Goal: Task Accomplishment & Management: Manage account settings

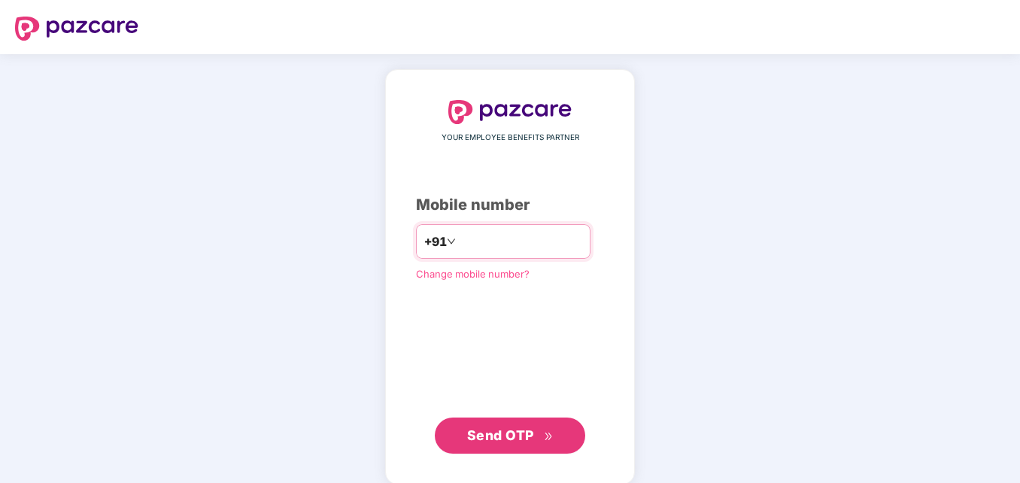
type input "**********"
click at [517, 430] on span "Send OTP" at bounding box center [500, 435] width 67 height 16
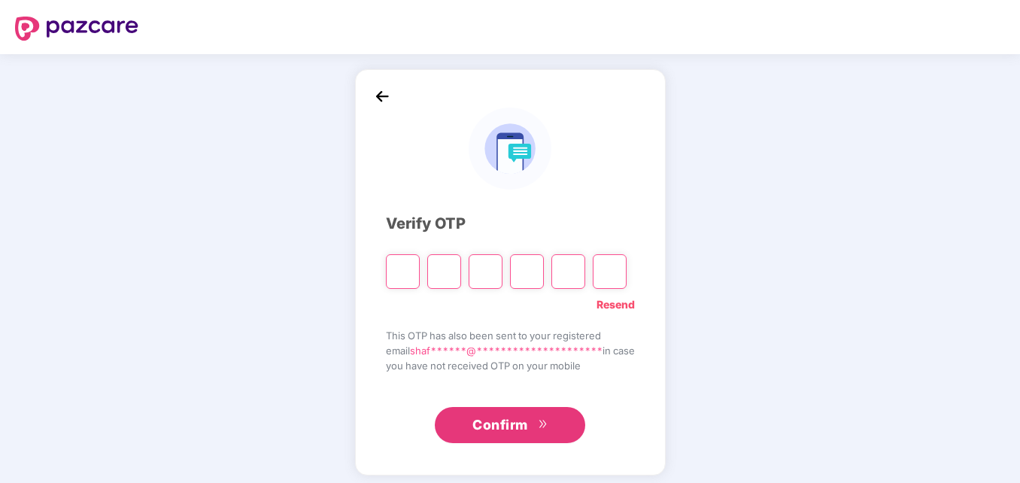
type input "*"
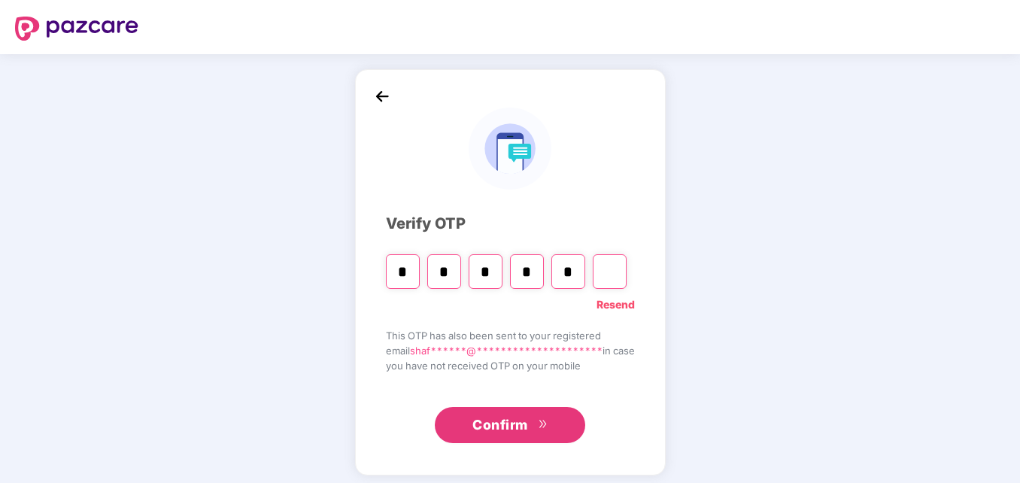
type input "*"
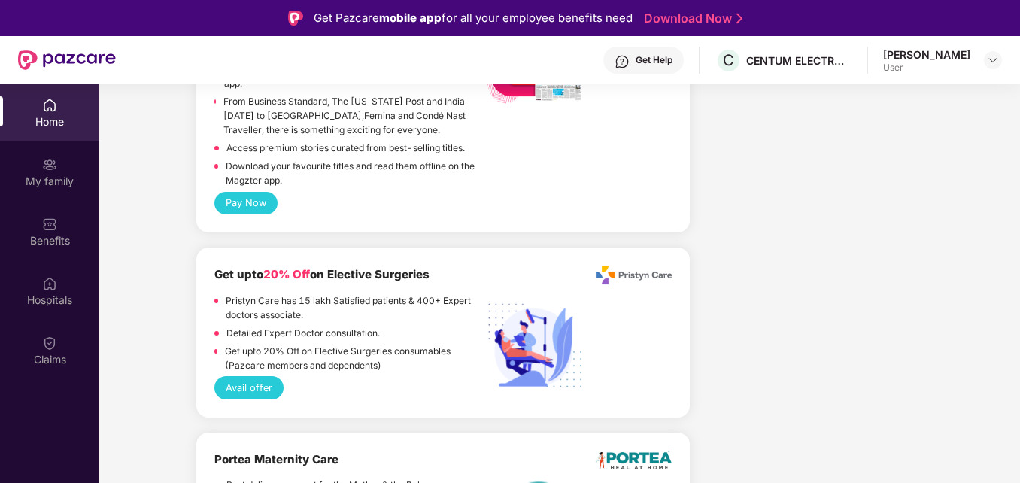
scroll to position [2182, 0]
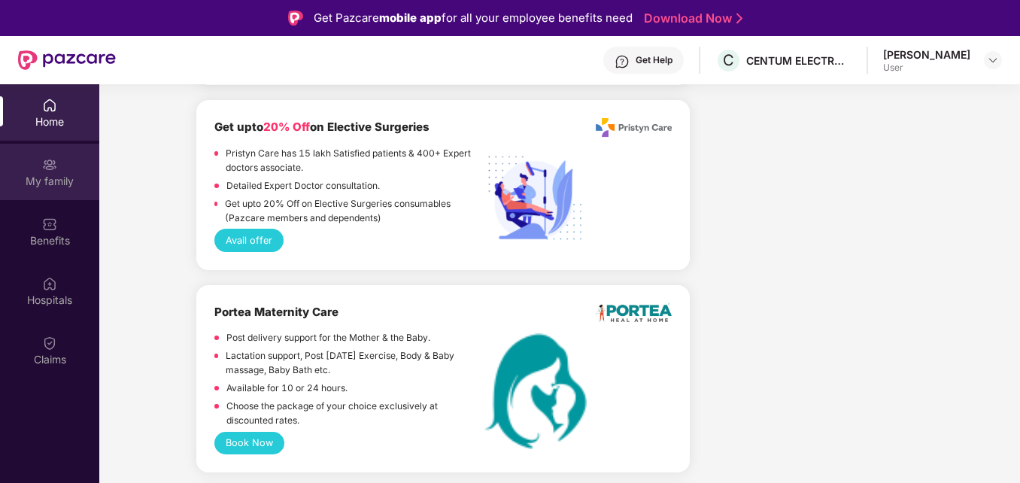
click at [72, 192] on div "My family" at bounding box center [49, 172] width 99 height 56
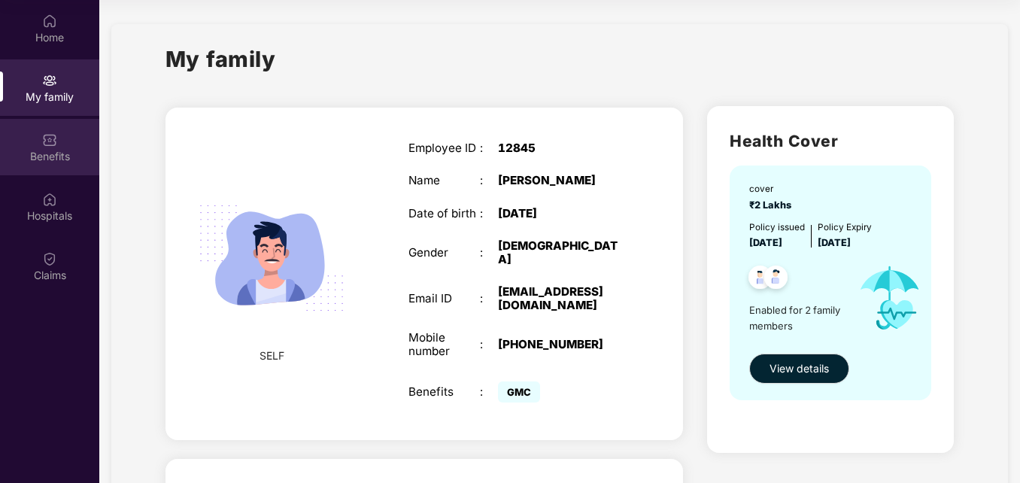
click at [63, 147] on div "Benefits" at bounding box center [49, 147] width 99 height 56
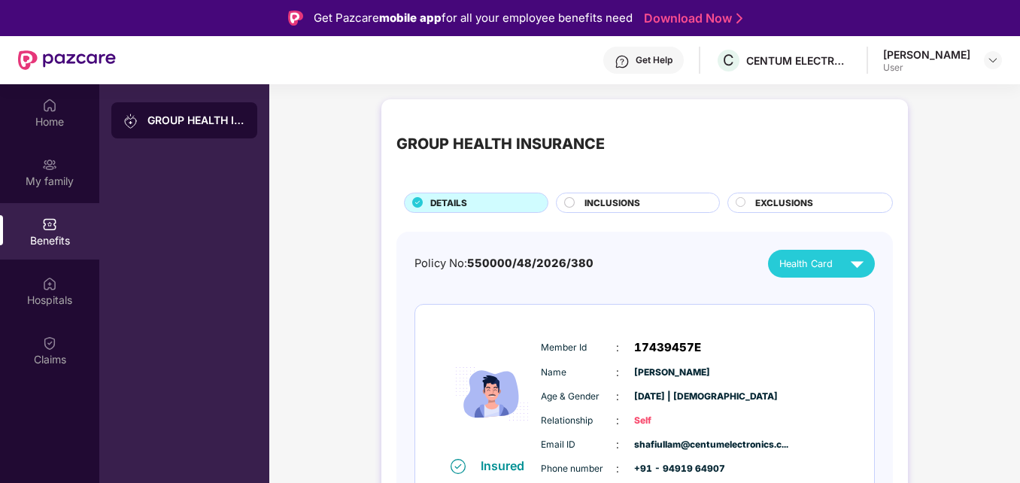
click at [655, 64] on div "Get Help" at bounding box center [643, 60] width 81 height 27
click at [862, 314] on li "Moulabi" at bounding box center [812, 329] width 116 height 30
click at [67, 176] on div "My family" at bounding box center [49, 181] width 99 height 15
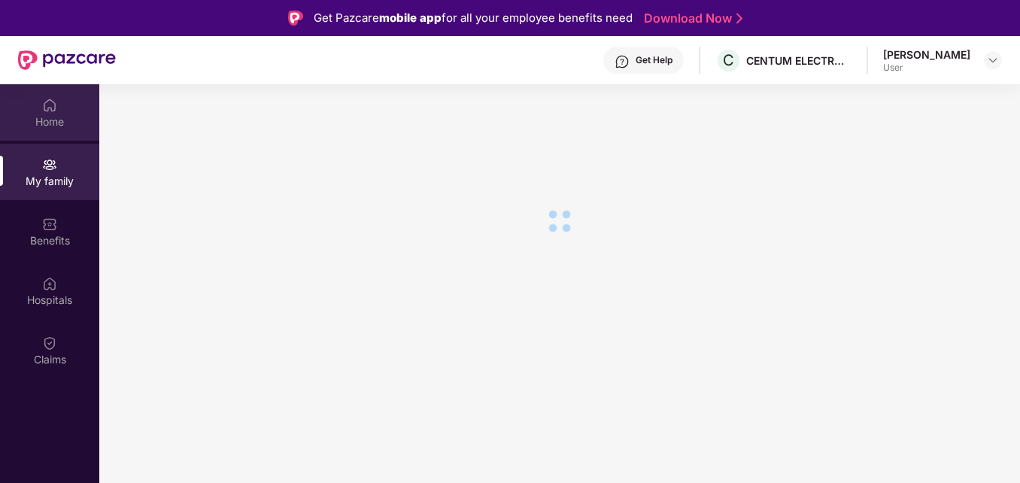
click at [54, 124] on div "Home" at bounding box center [49, 121] width 99 height 15
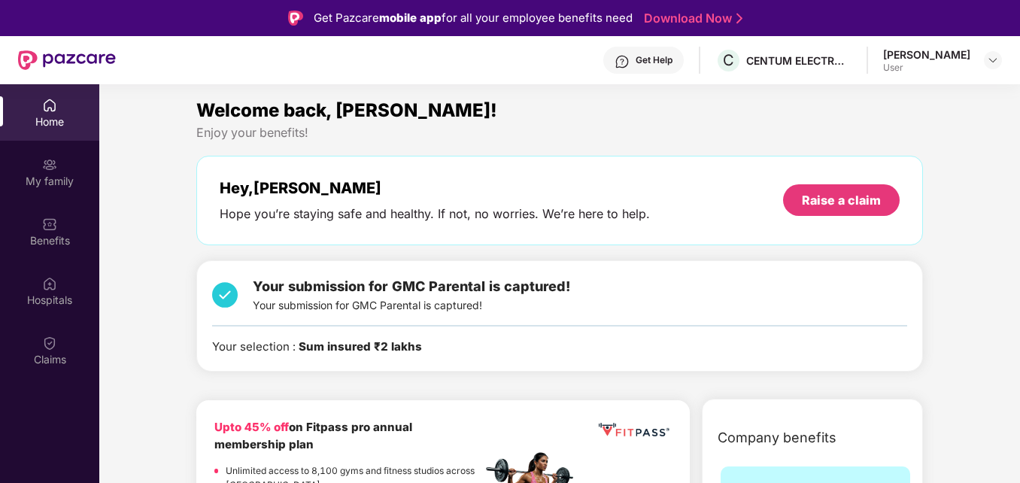
click at [473, 307] on div "Your submission for GMC Parental is captured! Your submission for GMC Parental …" at bounding box center [412, 295] width 318 height 38
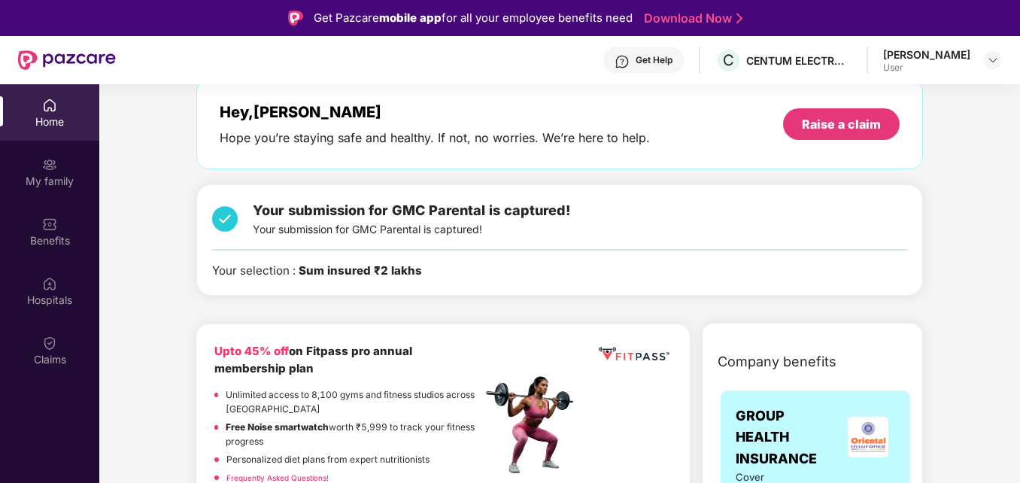
scroll to position [75, 0]
click at [519, 215] on span "Your submission for GMC Parental is captured!" at bounding box center [412, 211] width 318 height 16
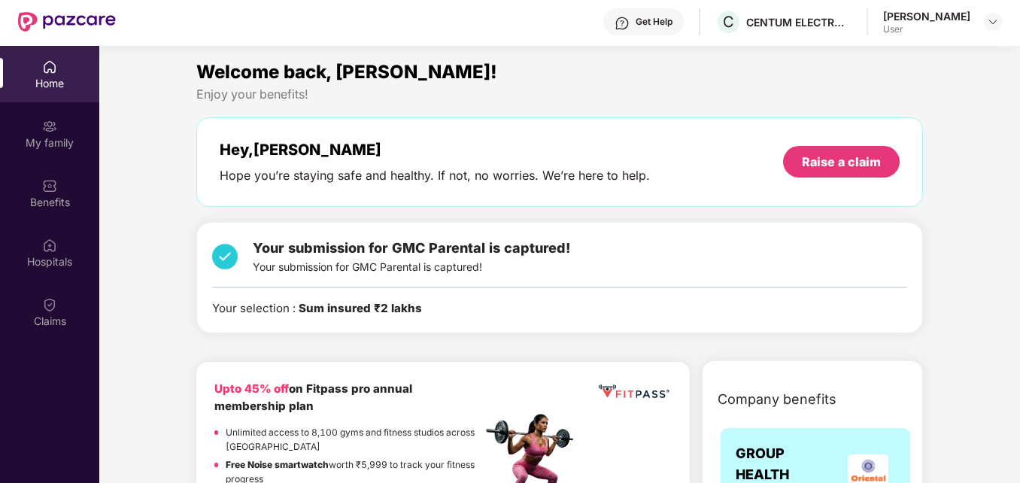
scroll to position [0, 0]
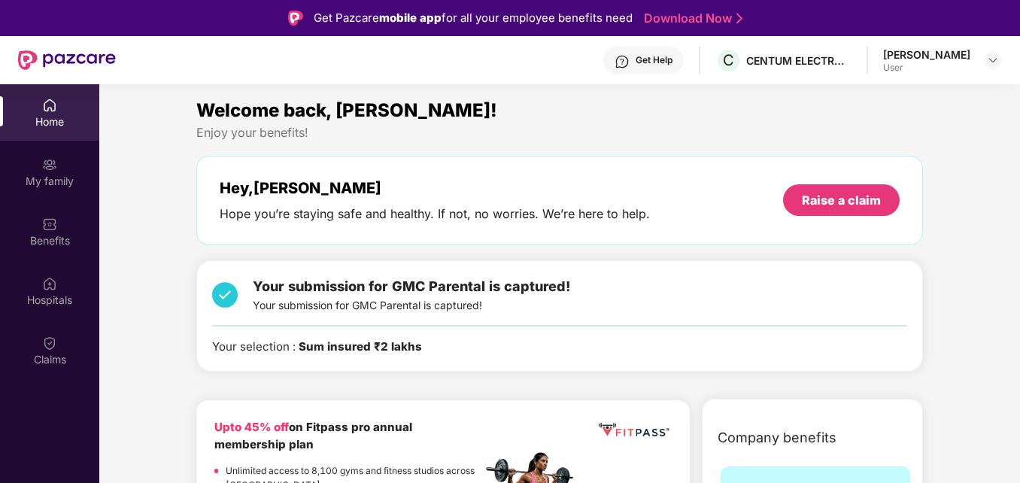
click at [907, 67] on div "User" at bounding box center [926, 68] width 87 height 12
click at [898, 65] on div "User" at bounding box center [926, 68] width 87 height 12
click at [895, 59] on div "[PERSON_NAME]" at bounding box center [926, 54] width 87 height 14
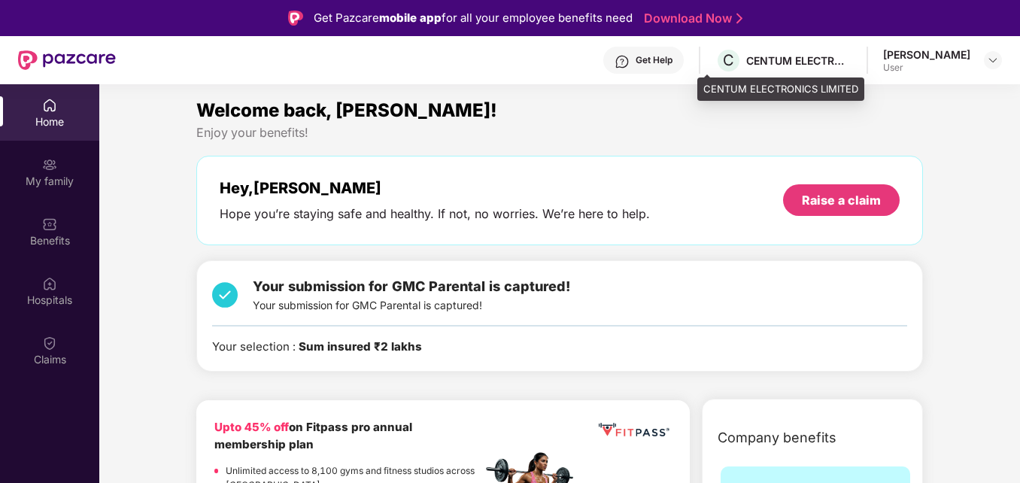
click at [792, 67] on div "CENTUM ELECTRONICS LIMITED" at bounding box center [798, 60] width 105 height 14
click at [746, 65] on div "CENTUM ELECTRONICS LIMITED" at bounding box center [798, 60] width 105 height 14
click at [716, 69] on span "C" at bounding box center [729, 60] width 26 height 26
click at [718, 61] on span "C" at bounding box center [729, 60] width 26 height 26
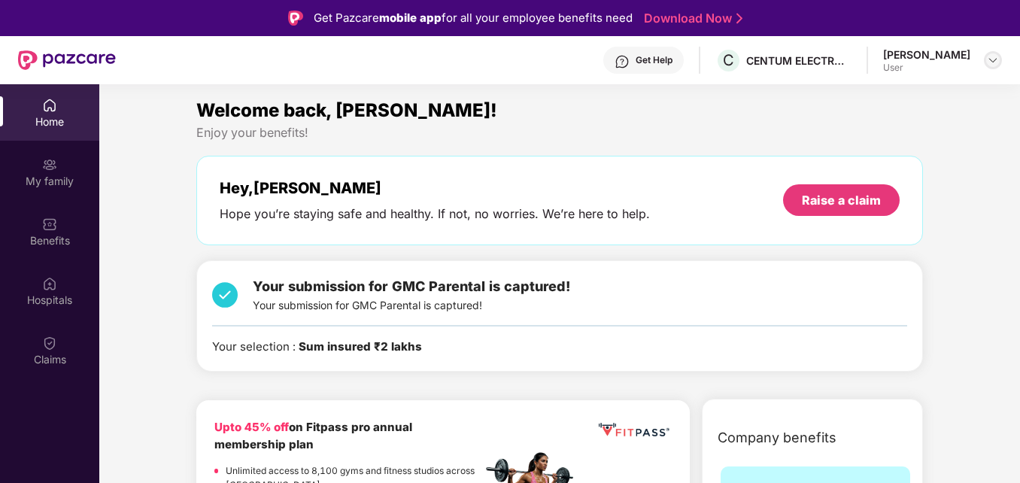
click at [993, 61] on img at bounding box center [993, 60] width 12 height 12
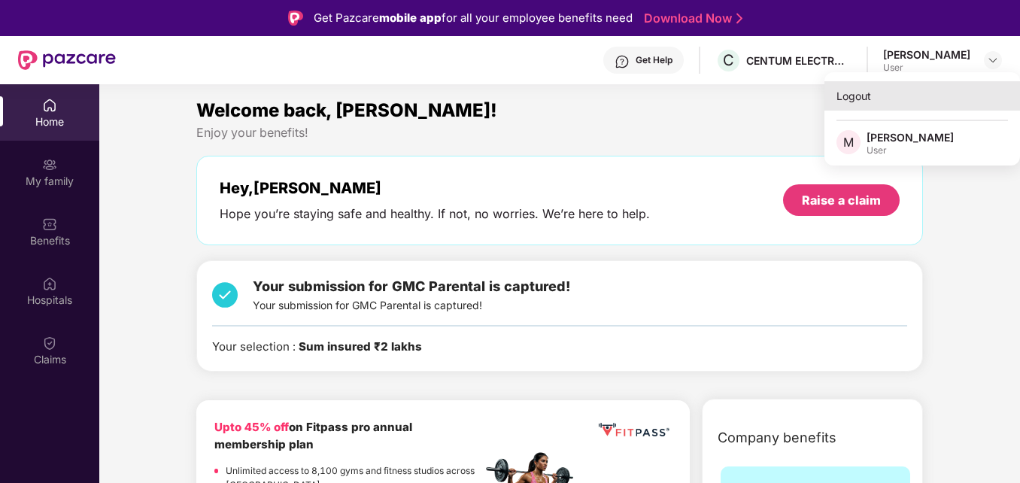
click at [857, 95] on div "Logout" at bounding box center [923, 95] width 196 height 29
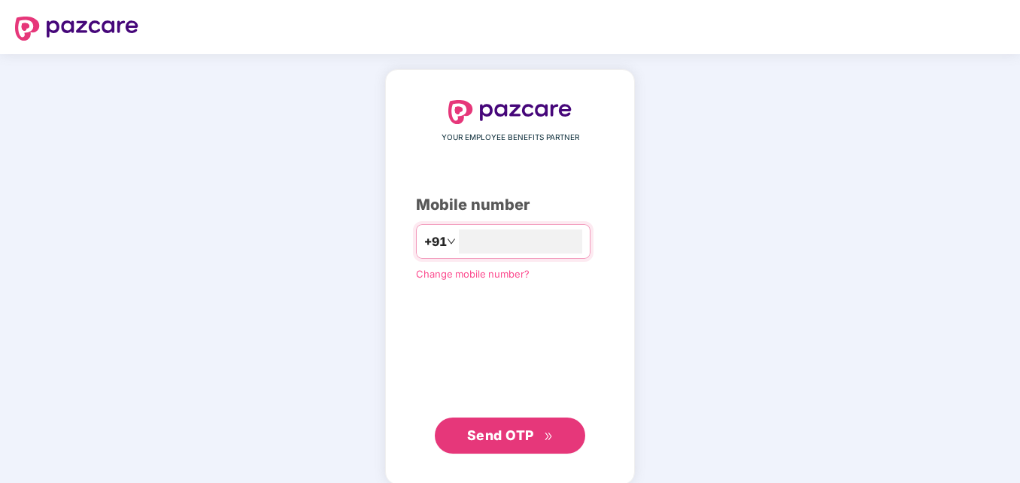
drag, startPoint x: 682, startPoint y: 28, endPoint x: 752, endPoint y: 57, distance: 75.9
click at [710, 96] on div "YOUR EMPLOYEE BENEFITS PARTNER Mobile number +91 Change mobile number? Send OTP" at bounding box center [510, 276] width 1020 height 445
